Goal: Information Seeking & Learning: Learn about a topic

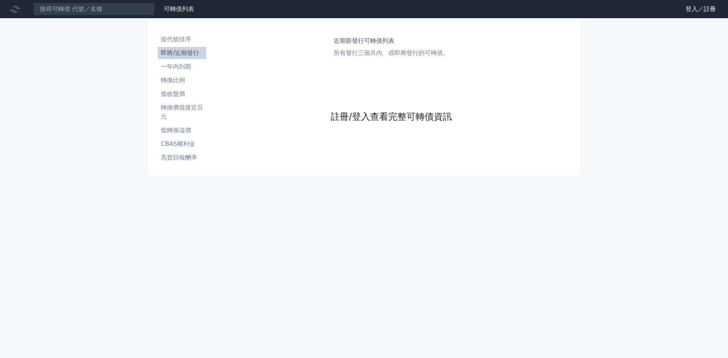
click at [410, 117] on link "註冊/登入查看完整可轉債資訊" at bounding box center [391, 117] width 121 height 12
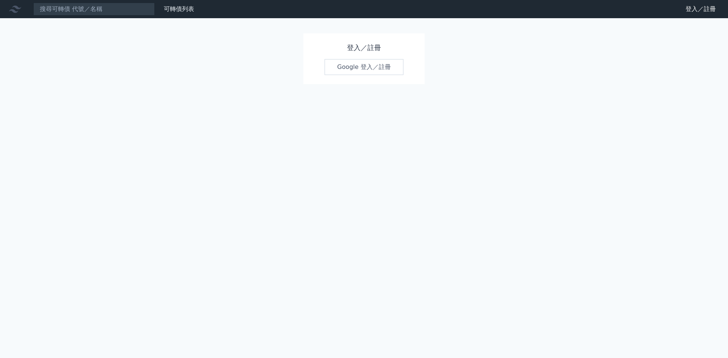
click at [376, 67] on link "Google 登入／註冊" at bounding box center [364, 67] width 79 height 16
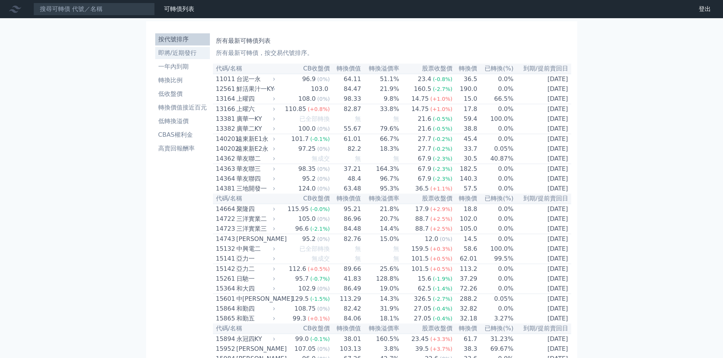
click at [183, 53] on li "即將/近期發行" at bounding box center [182, 53] width 55 height 9
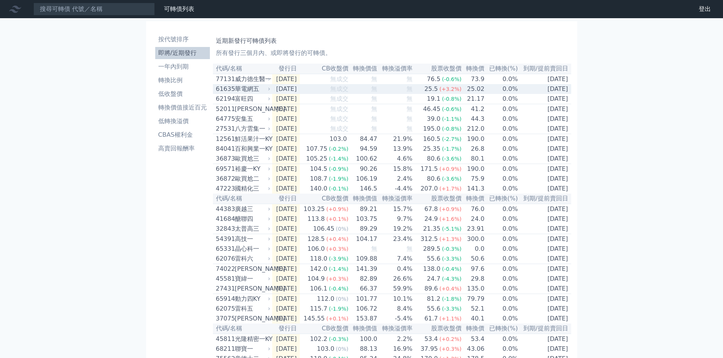
click at [255, 90] on div "華電網五" at bounding box center [252, 89] width 34 height 9
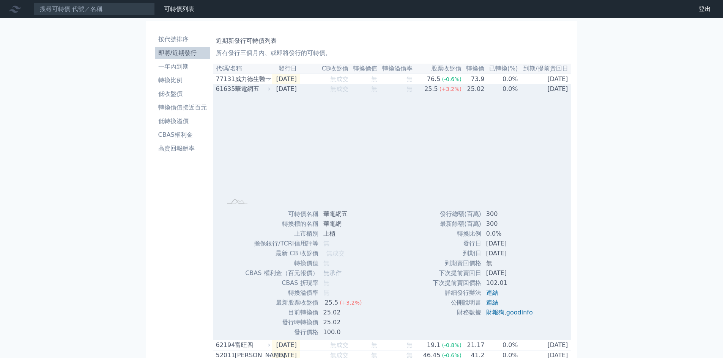
click at [224, 89] on div "61635" at bounding box center [224, 89] width 17 height 9
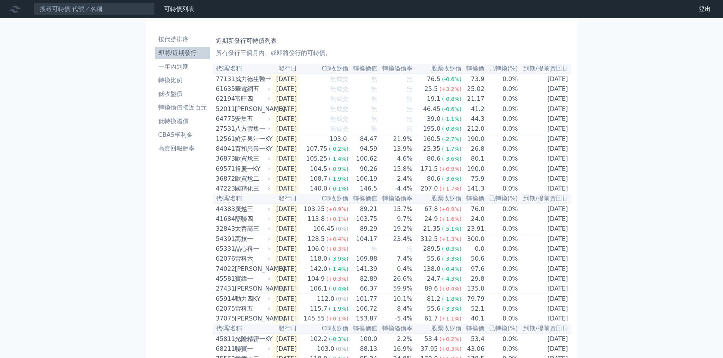
click at [180, 52] on li "即將/近期發行" at bounding box center [182, 53] width 55 height 9
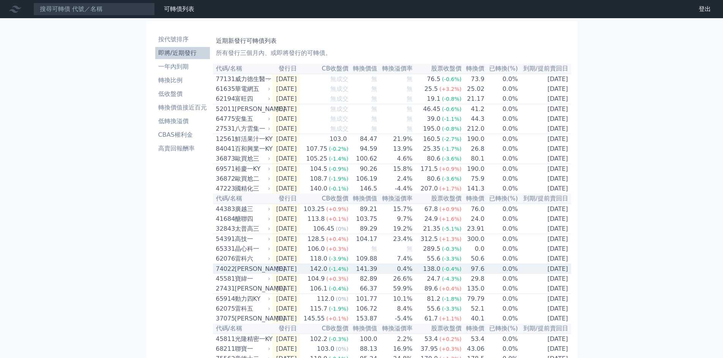
click at [244, 274] on div "[PERSON_NAME]" at bounding box center [252, 269] width 34 height 9
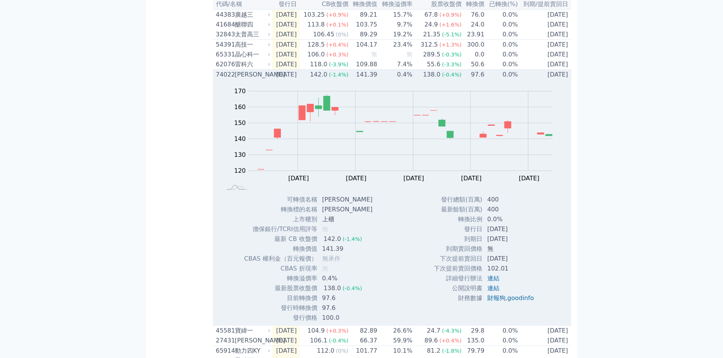
scroll to position [202, 0]
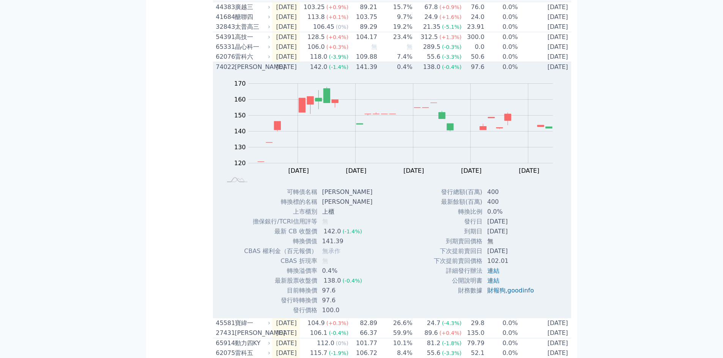
click at [229, 72] on div "74022" at bounding box center [224, 67] width 17 height 9
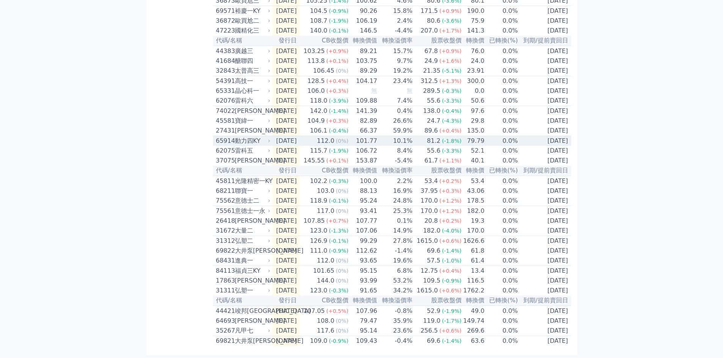
scroll to position [0, 0]
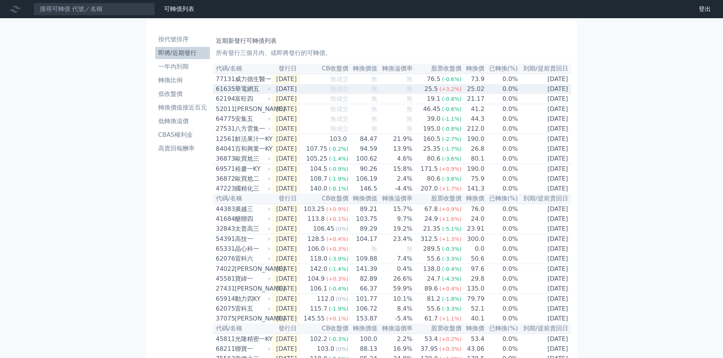
click at [249, 92] on div "華電網五" at bounding box center [252, 89] width 34 height 9
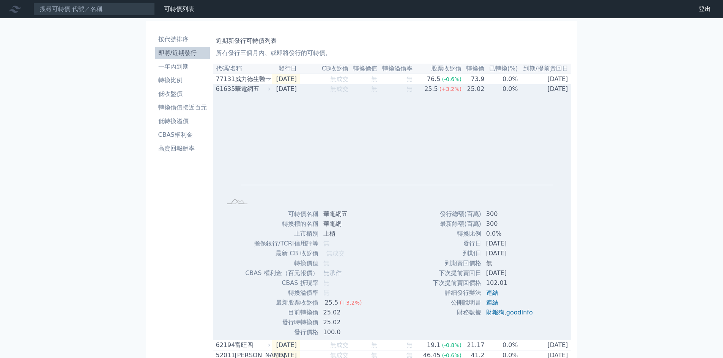
click at [225, 91] on div "61635" at bounding box center [224, 89] width 17 height 9
